Goal: Find specific page/section: Find specific page/section

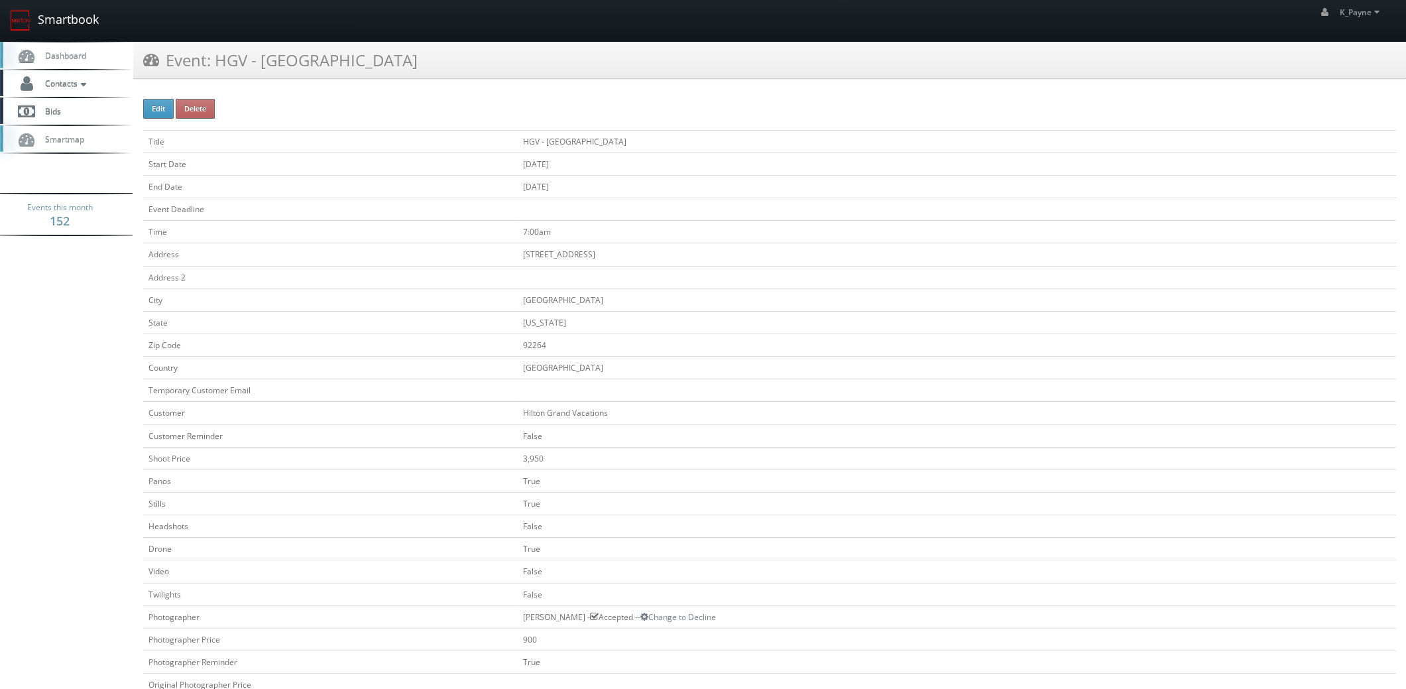
click at [65, 23] on link "Smartbook" at bounding box center [54, 20] width 109 height 41
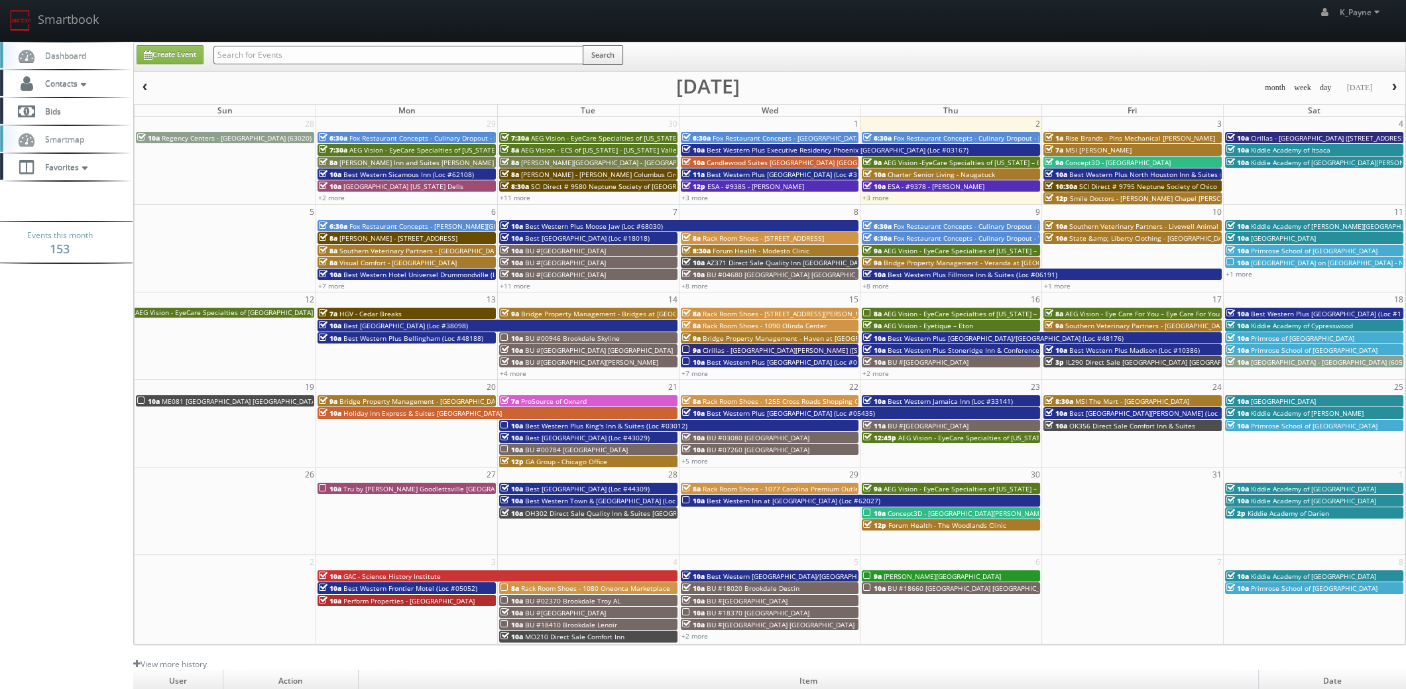
click at [245, 46] on input "text" at bounding box center [398, 55] width 370 height 19
type input "beverly"
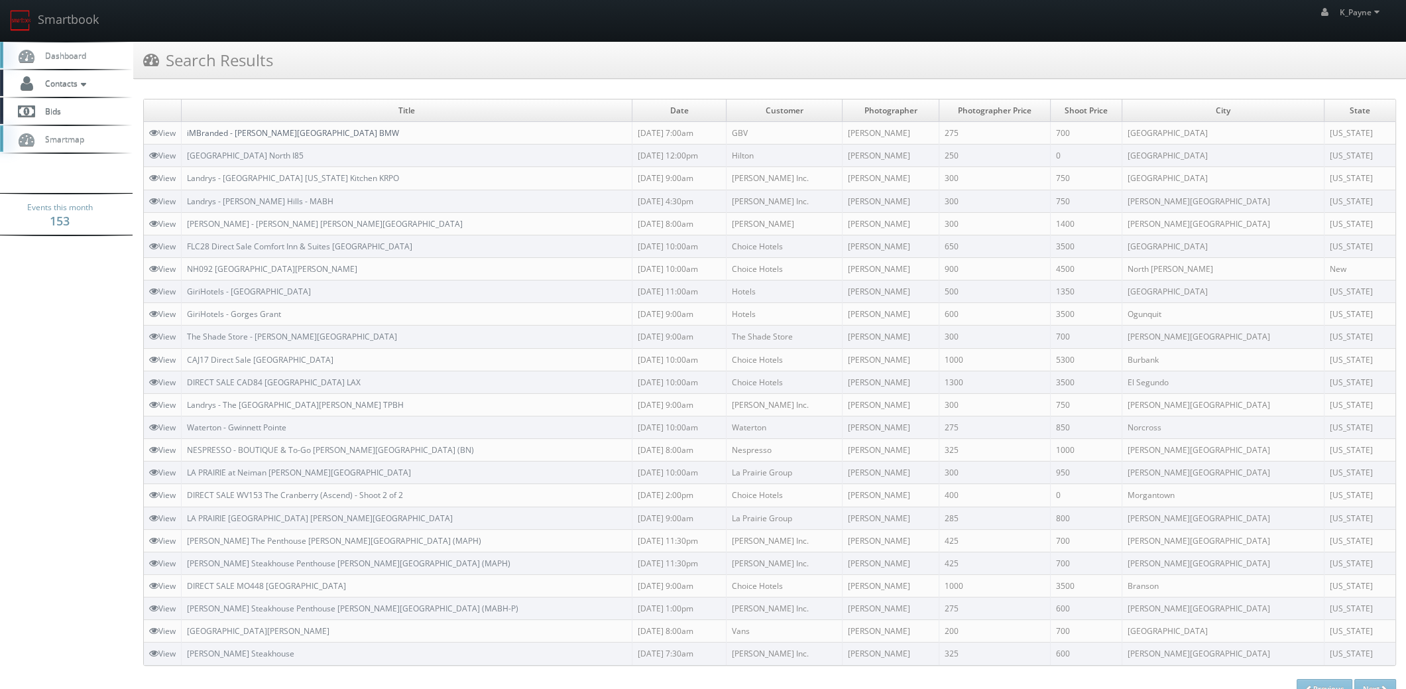
click at [282, 129] on link "iMBranded - Beverly Hills BMW" at bounding box center [293, 132] width 212 height 11
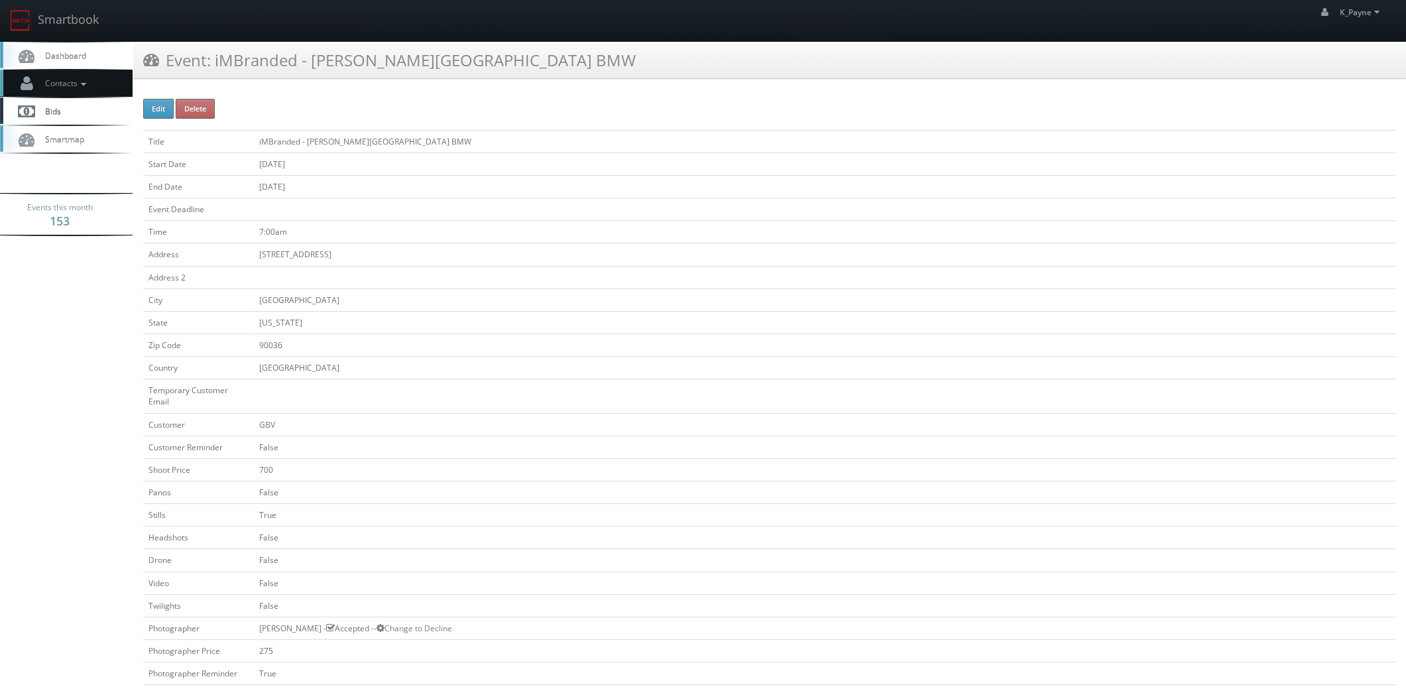
click at [74, 82] on span "Contacts" at bounding box center [63, 83] width 51 height 11
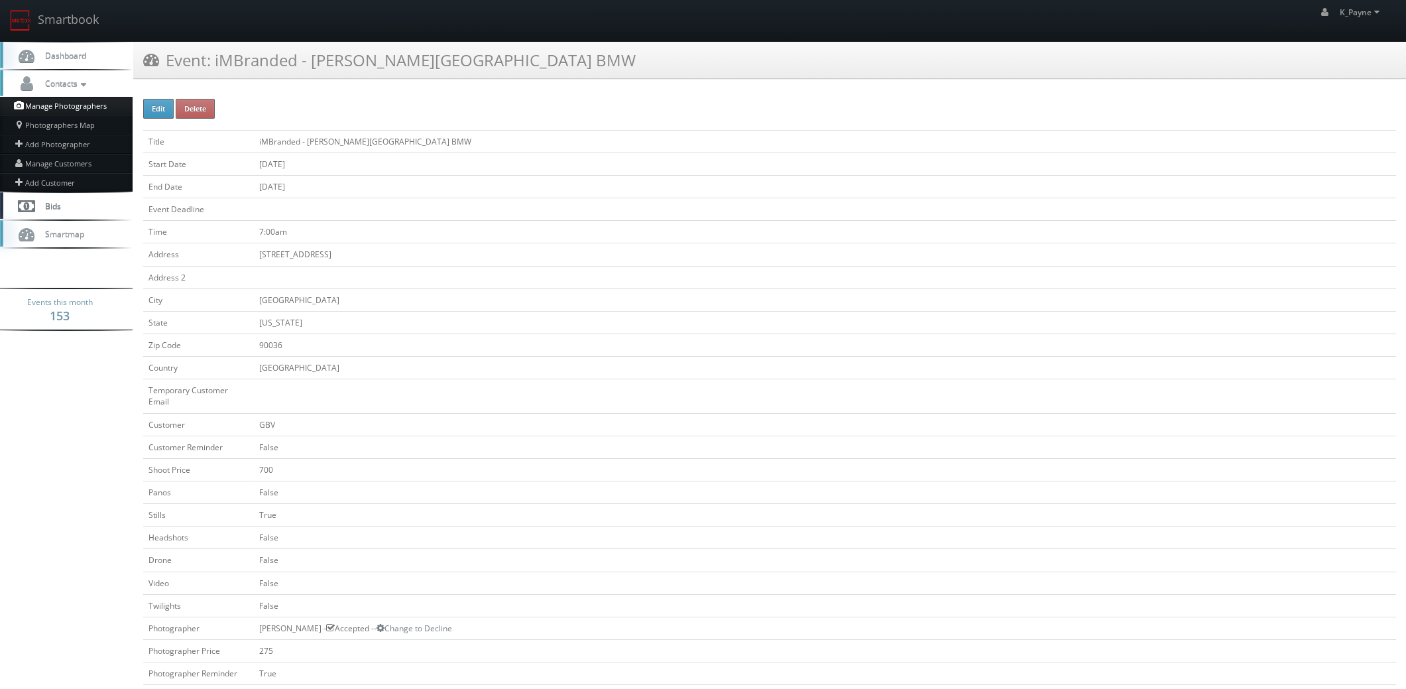
click at [67, 105] on link "Manage Photographers" at bounding box center [66, 106] width 133 height 19
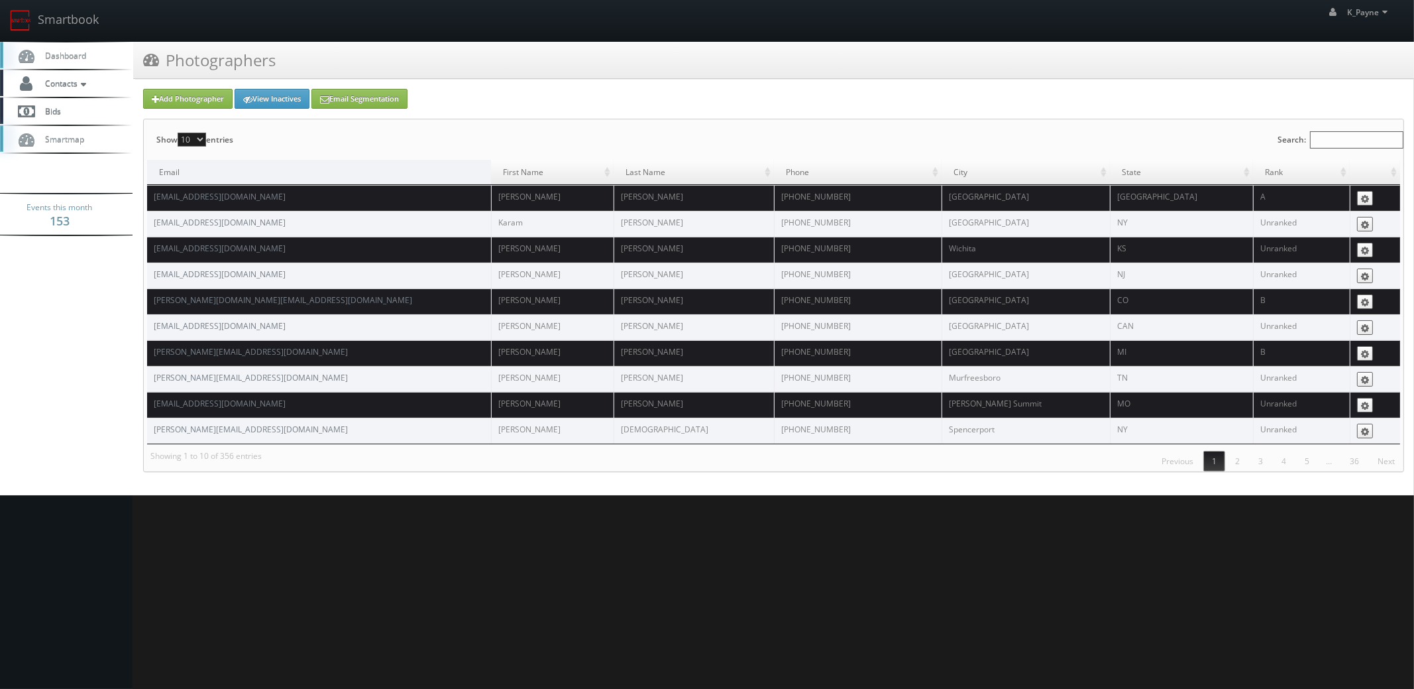
click at [1318, 135] on input "Search:" at bounding box center [1356, 139] width 93 height 17
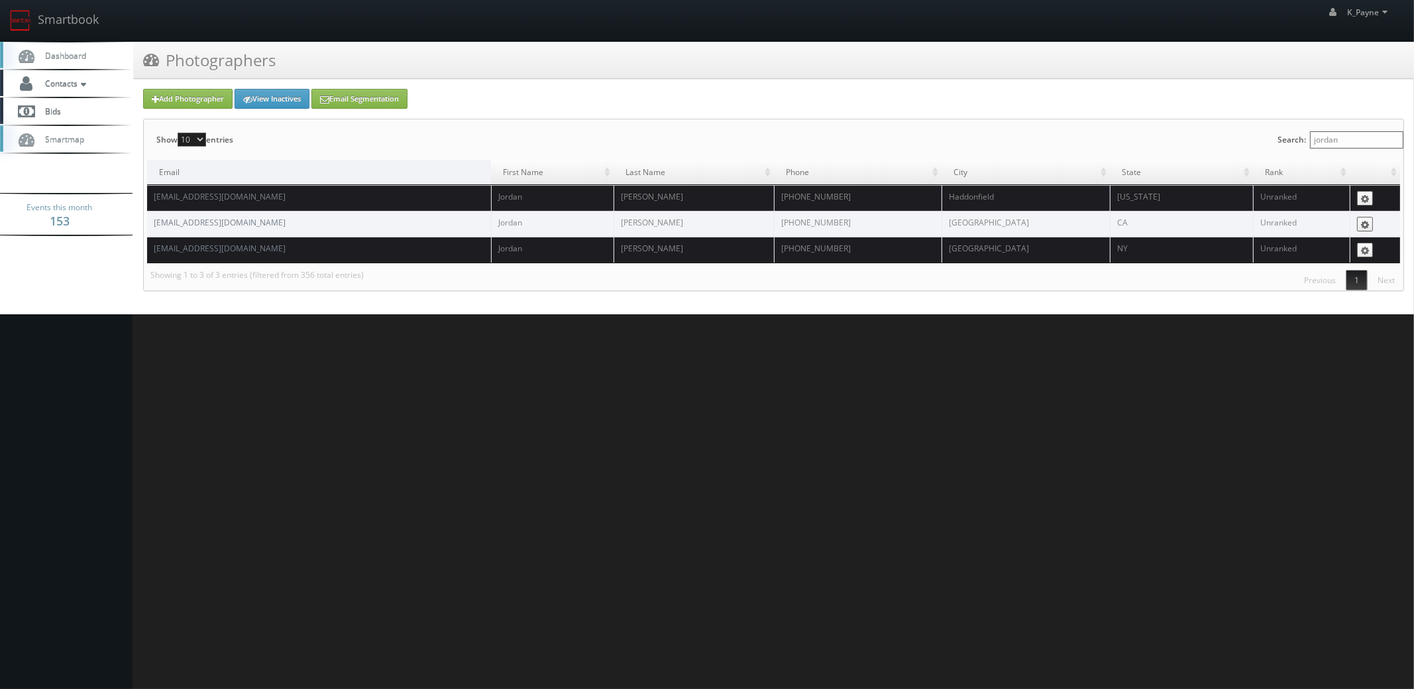
type input "jordan"
drag, startPoint x: 265, startPoint y: 222, endPoint x: 150, endPoint y: 228, distance: 115.5
click at [150, 228] on td "[EMAIL_ADDRESS][DOMAIN_NAME]" at bounding box center [319, 224] width 344 height 26
copy link "[EMAIL_ADDRESS][DOMAIN_NAME]"
click at [81, 16] on link "Smartbook" at bounding box center [54, 20] width 109 height 41
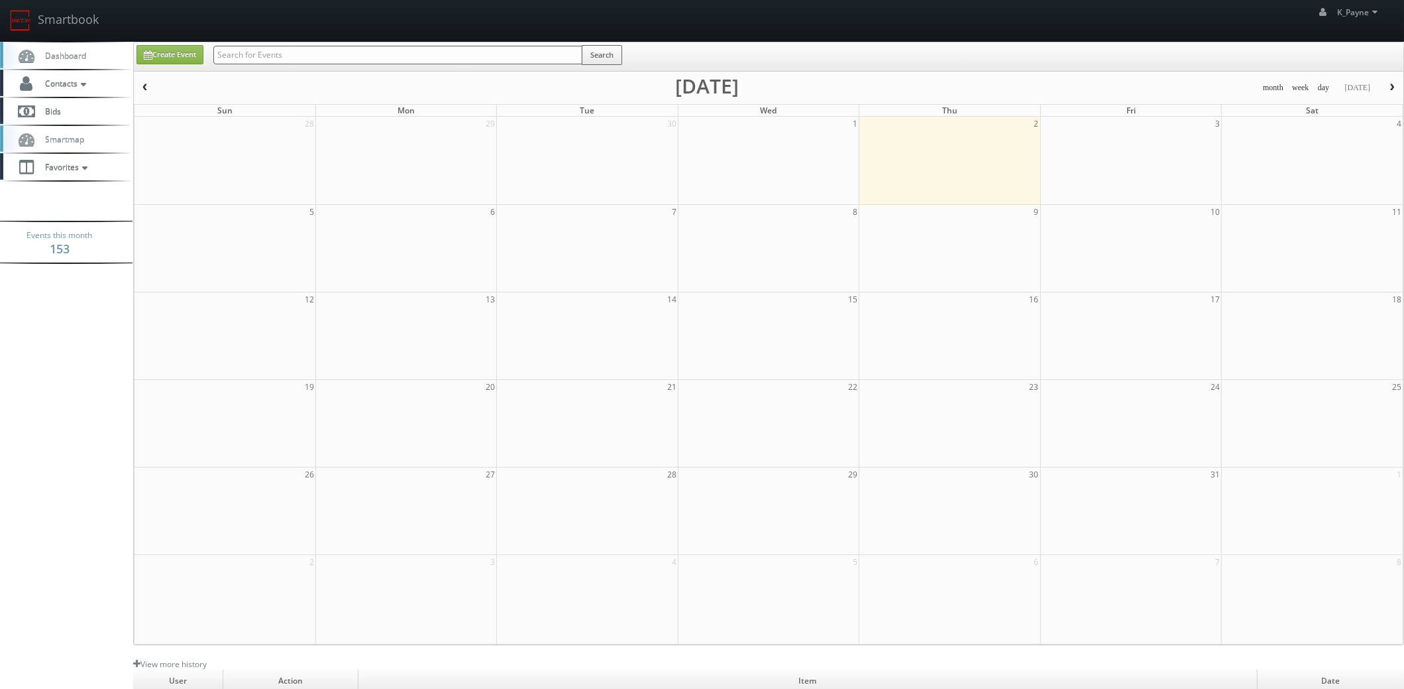
click at [288, 56] on input "text" at bounding box center [397, 55] width 369 height 19
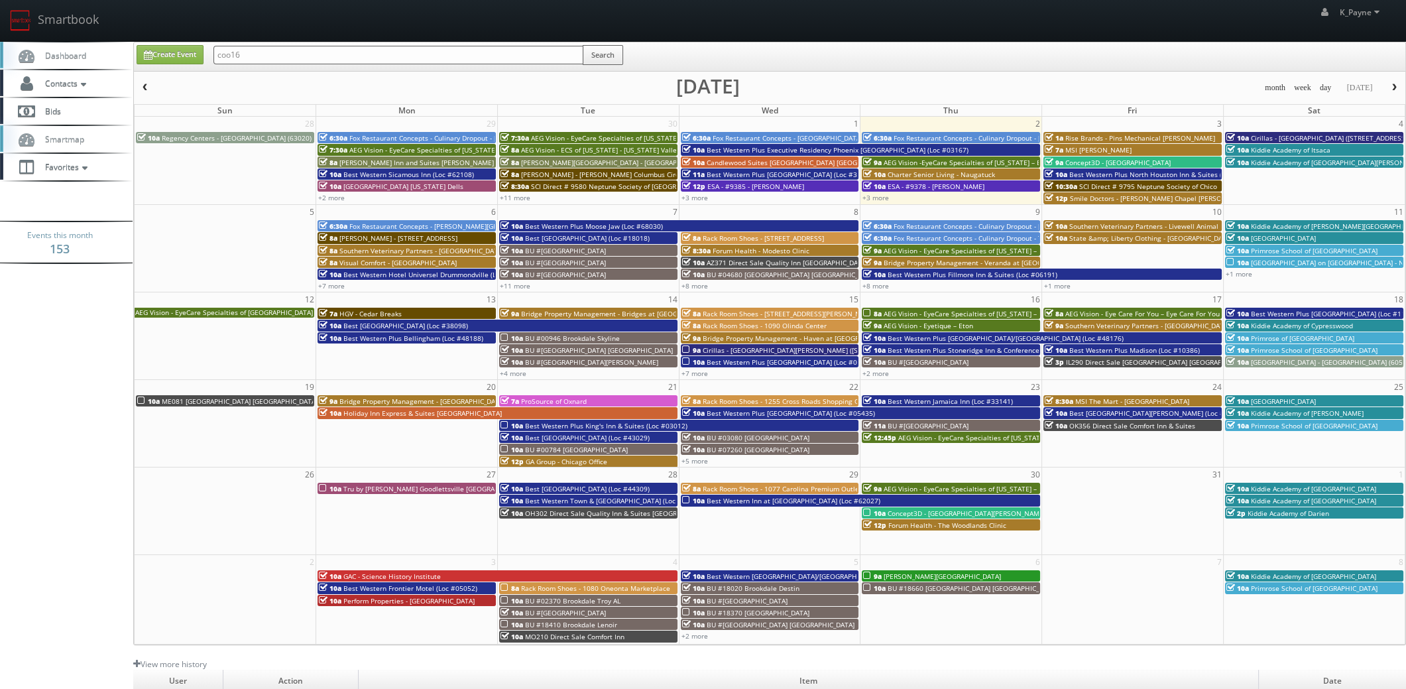
type input "coo16"
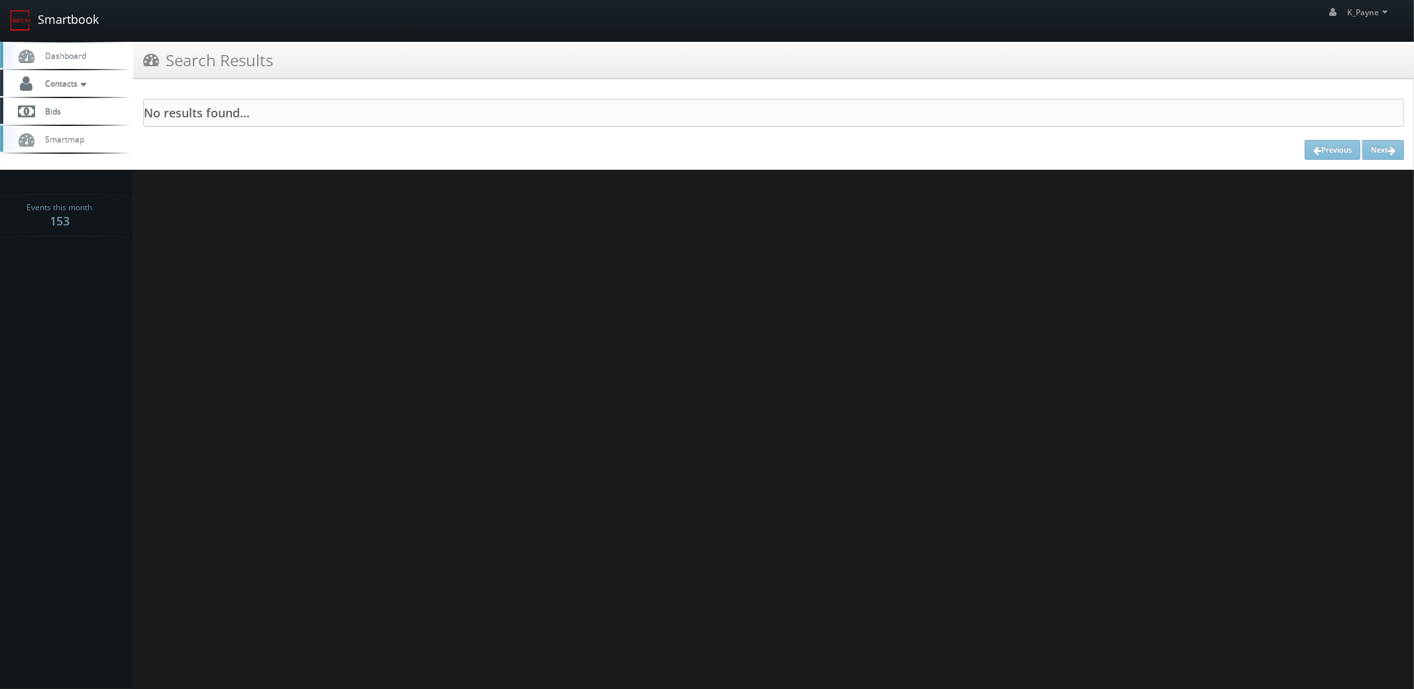
click at [41, 16] on link "Smartbook" at bounding box center [54, 20] width 109 height 41
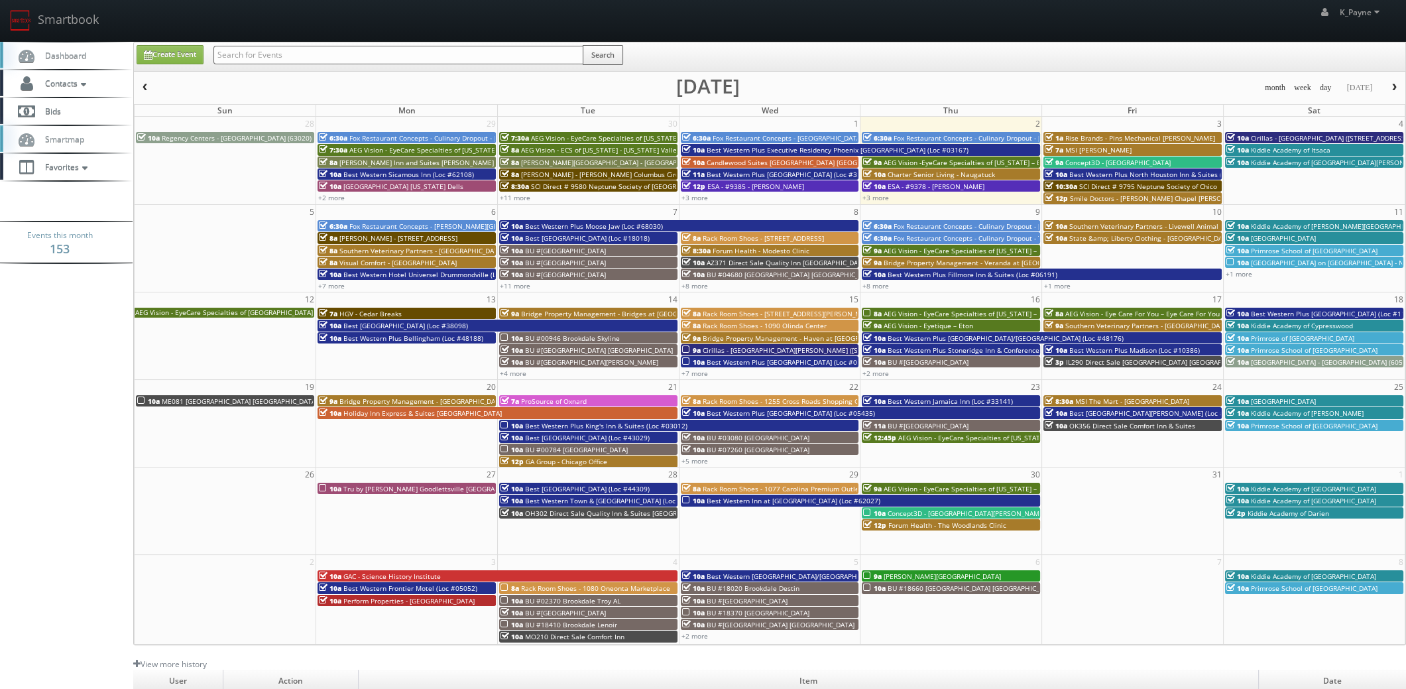
click at [249, 59] on input "text" at bounding box center [398, 55] width 370 height 19
type input "co016"
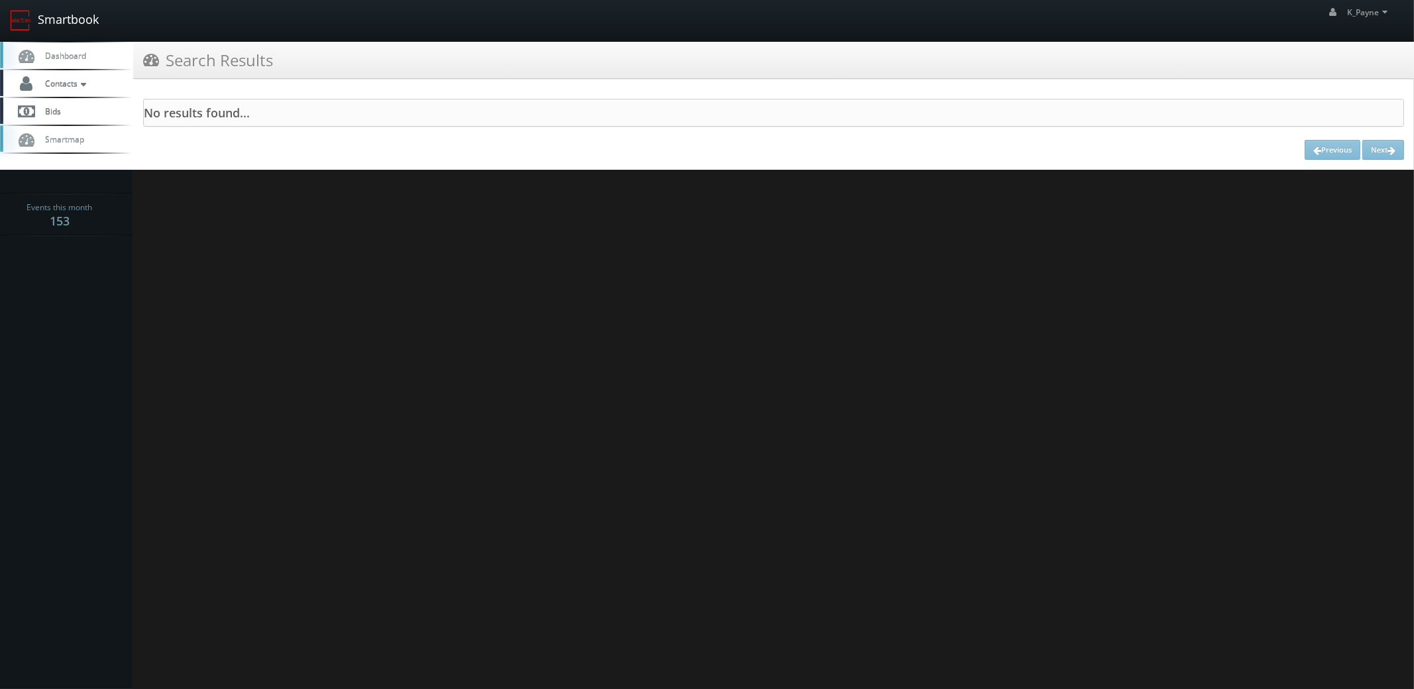
click at [76, 23] on link "Smartbook" at bounding box center [54, 20] width 109 height 41
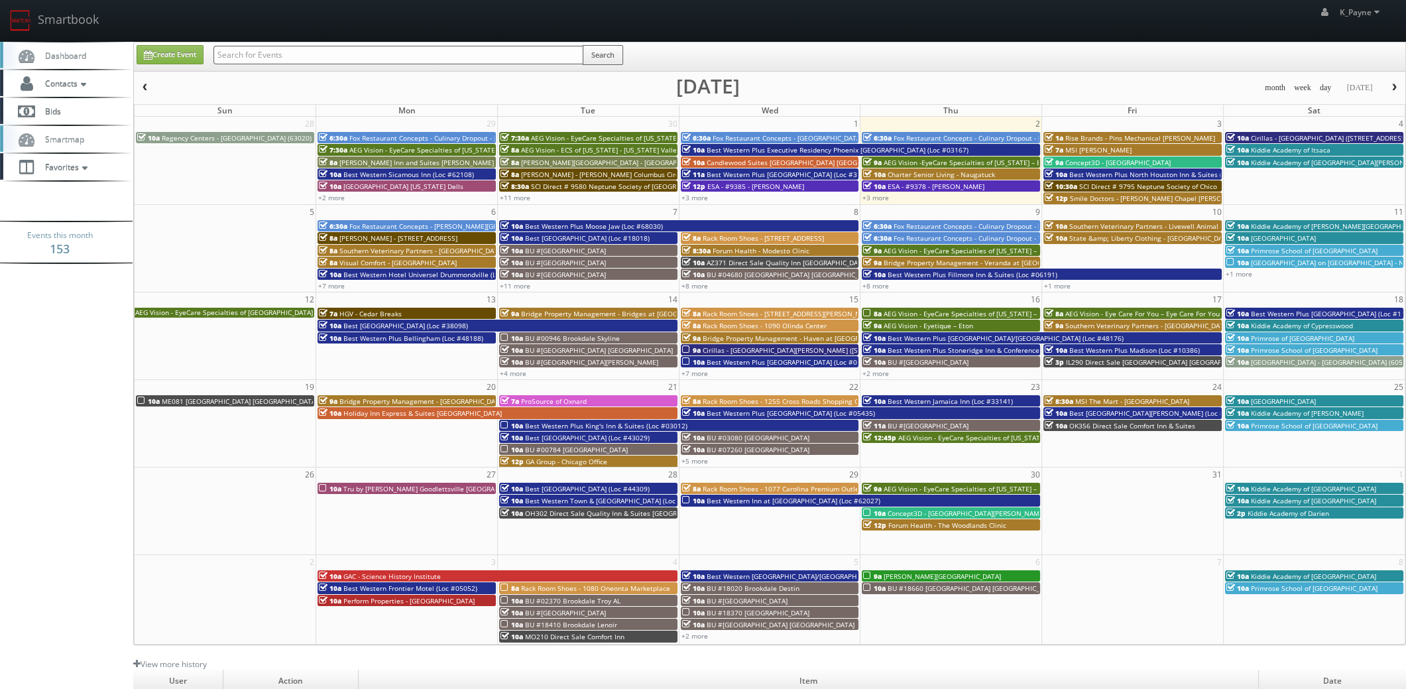
click at [235, 54] on input "text" at bounding box center [398, 55] width 370 height 19
type input "txp80"
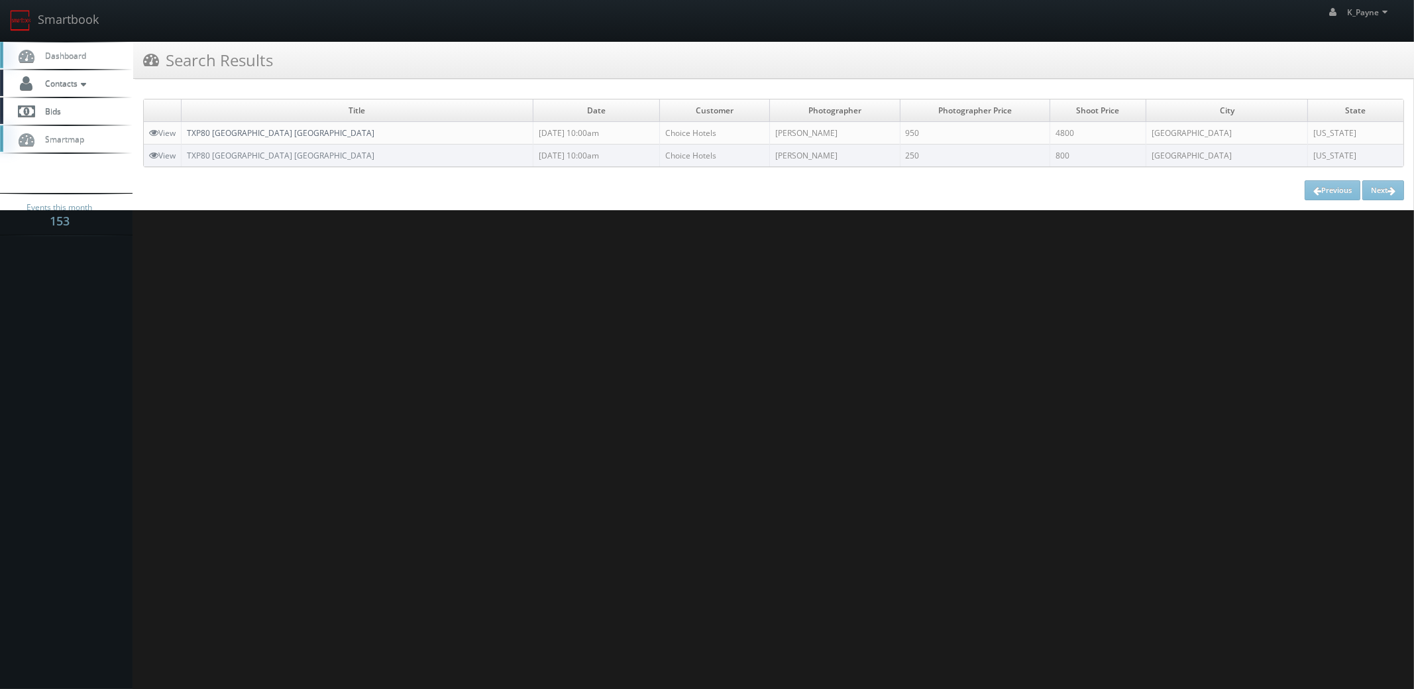
click at [272, 129] on link "TXP80 Cambria Hotel Fort Worth - Medical Center" at bounding box center [281, 132] width 188 height 11
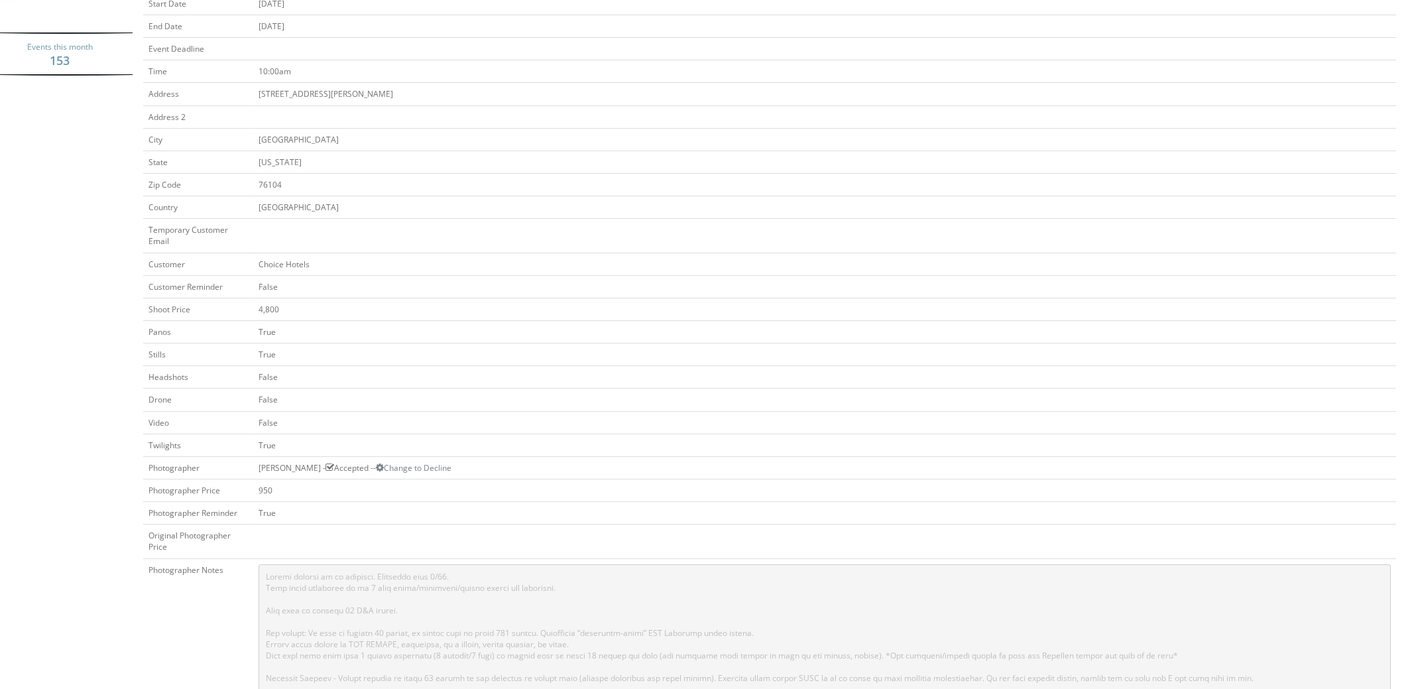
scroll to position [331, 0]
